Goal: Obtain resource: Download file/media

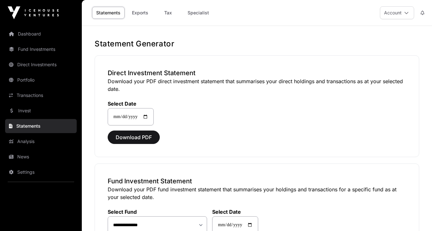
click at [305, 56] on div "**********" at bounding box center [256, 106] width 324 height 102
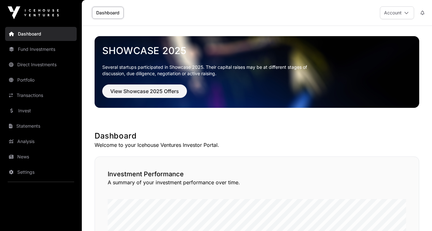
click at [409, 14] on button "Account" at bounding box center [397, 12] width 34 height 13
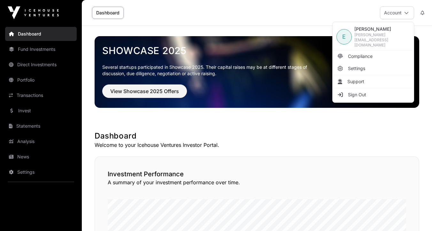
click at [251, 23] on div "Dashboard Account" at bounding box center [257, 13] width 342 height 26
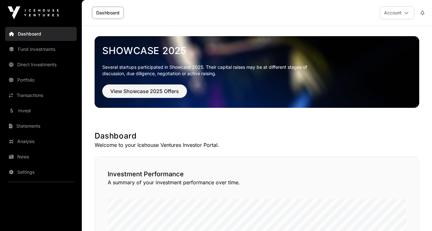
click at [38, 125] on link "Statements" at bounding box center [41, 126] width 72 height 14
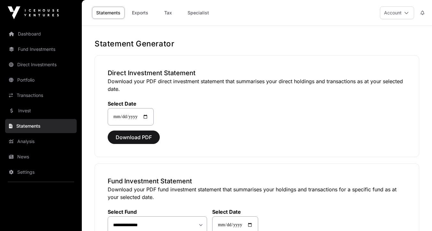
click at [141, 16] on link "Exports" at bounding box center [140, 13] width 26 height 12
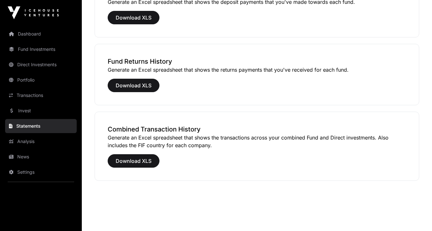
scroll to position [496, 0]
